Goal: Task Accomplishment & Management: Manage account settings

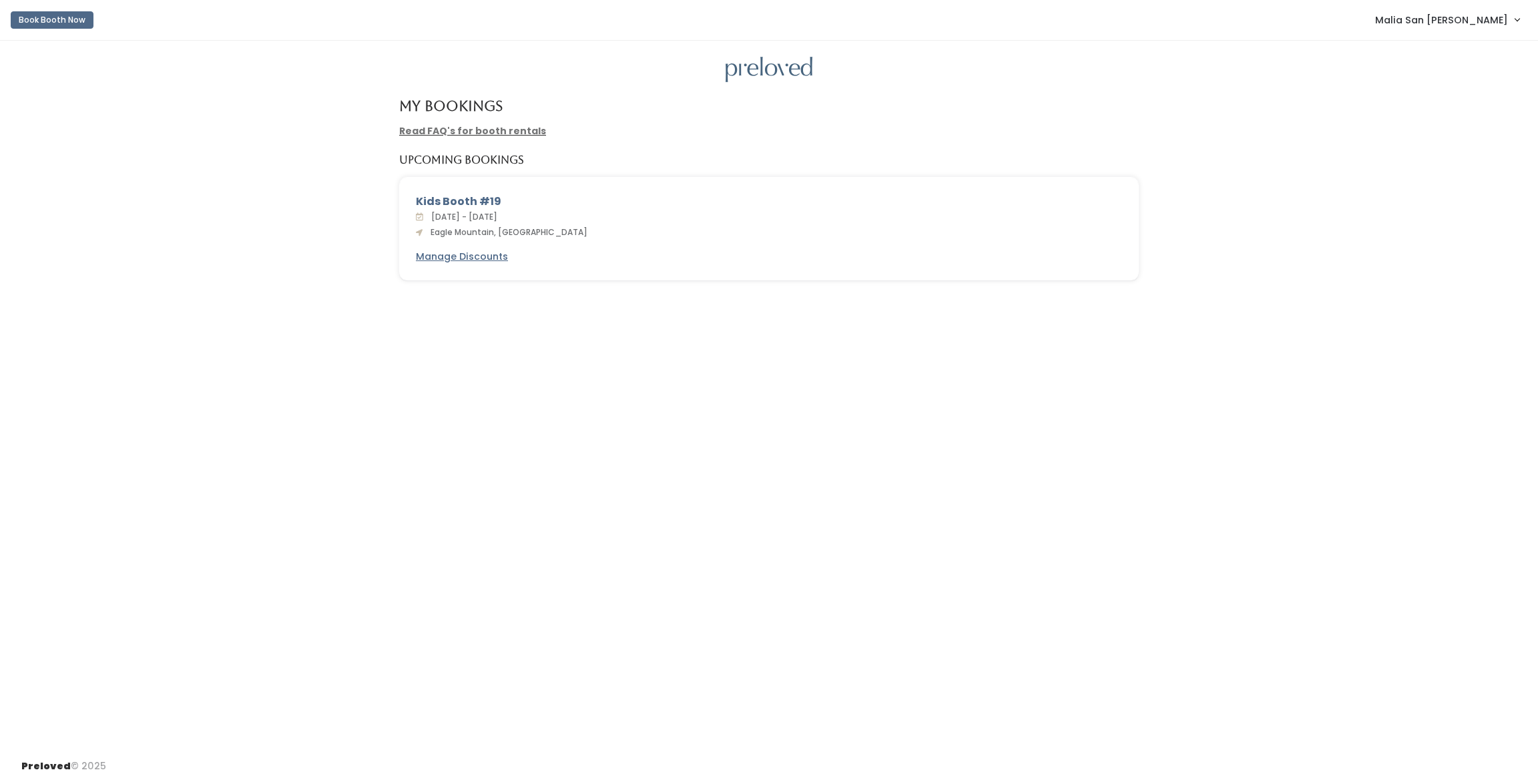
click at [1465, 26] on span "Malia San [PERSON_NAME]" at bounding box center [1442, 20] width 133 height 14
click at [1467, 86] on link "Account settings" at bounding box center [1472, 77] width 120 height 24
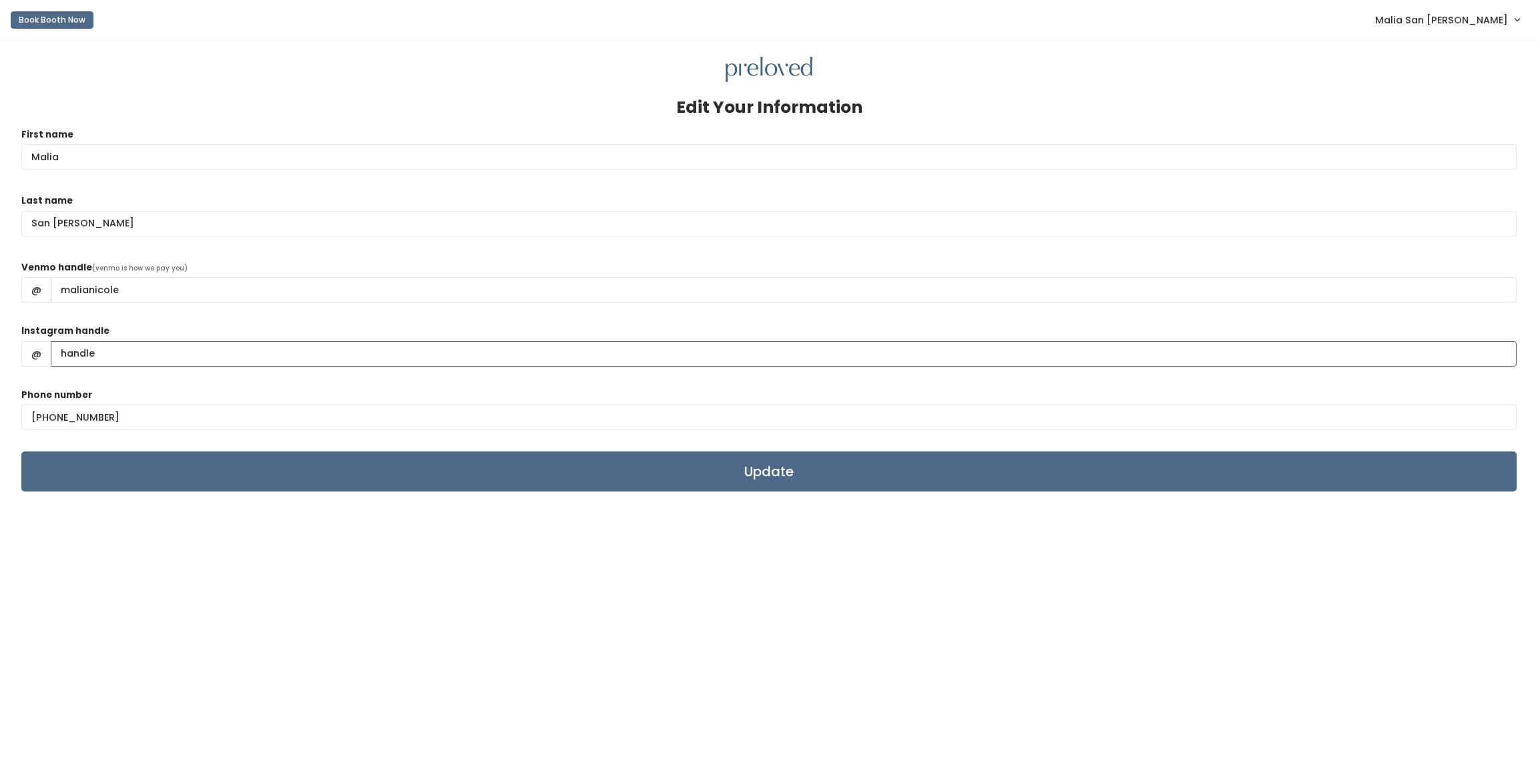
click at [138, 352] on input "Instagram handle" at bounding box center [784, 354] width 1467 height 26
click at [1503, 26] on span "Malia San [PERSON_NAME]" at bounding box center [1442, 20] width 133 height 14
click at [1478, 59] on link "My bookings" at bounding box center [1472, 53] width 120 height 24
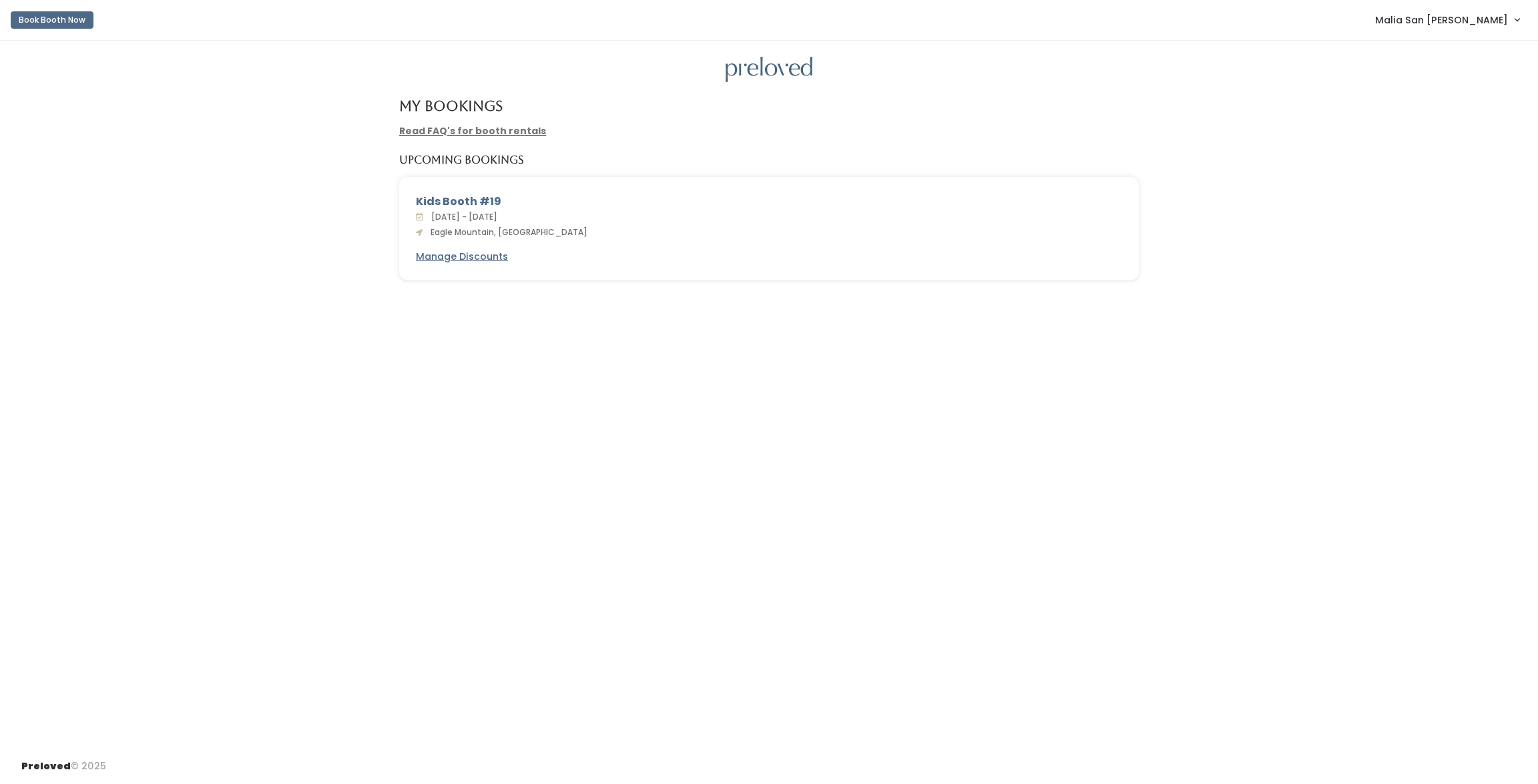
click at [473, 132] on link "Read FAQ's for booth rentals" at bounding box center [472, 131] width 147 height 14
